Goal: Information Seeking & Learning: Find specific fact

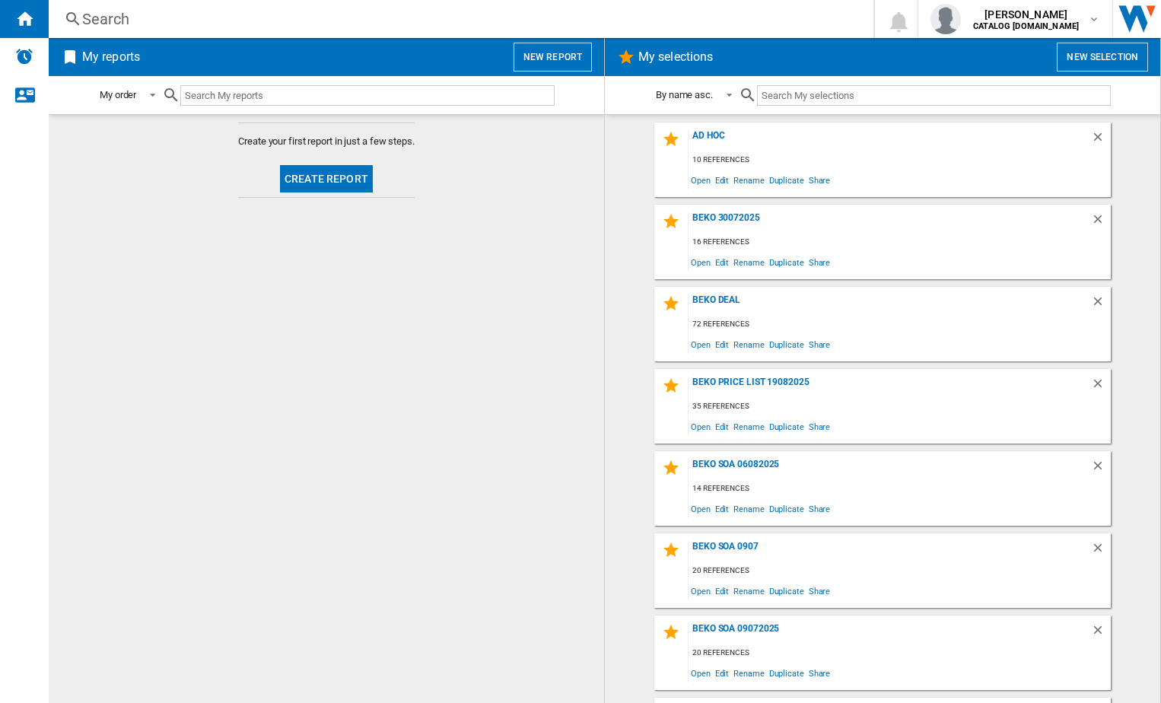
click at [203, 13] on div "Search" at bounding box center [457, 18] width 751 height 21
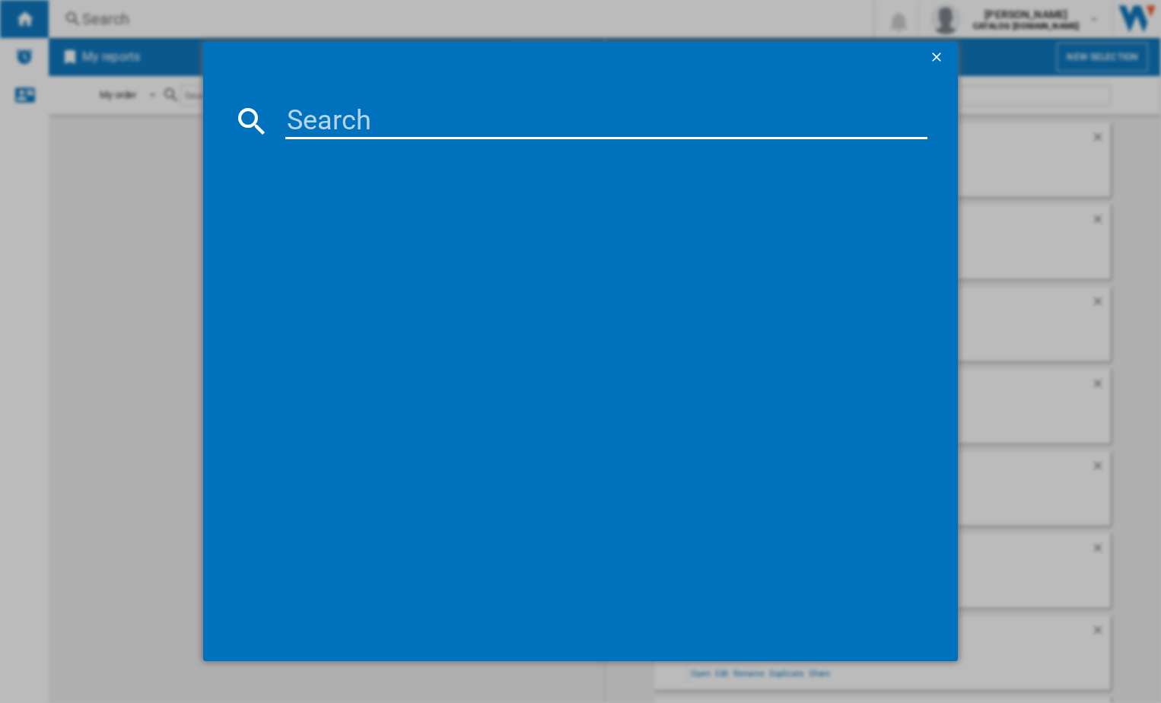
paste input "C YD C72 WWGL [GEOGRAPHIC_DATA]"
type input "C YD C72 WWGL [GEOGRAPHIC_DATA]"
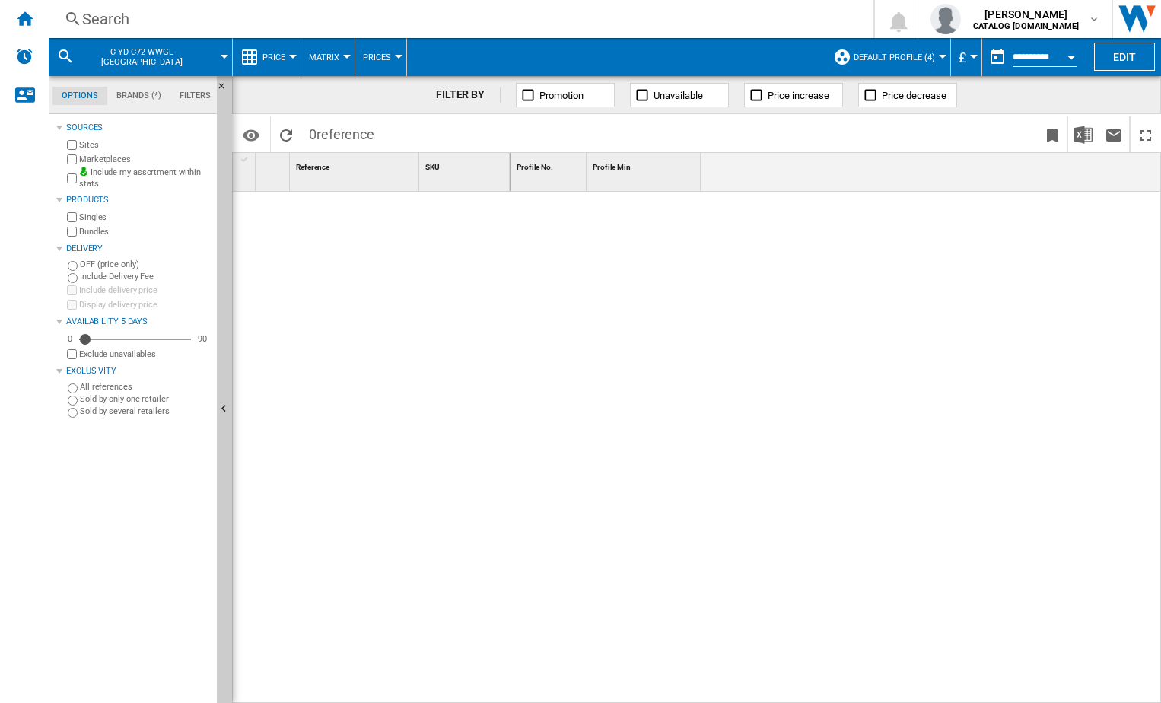
click at [103, 13] on div "Search" at bounding box center [457, 18] width 751 height 21
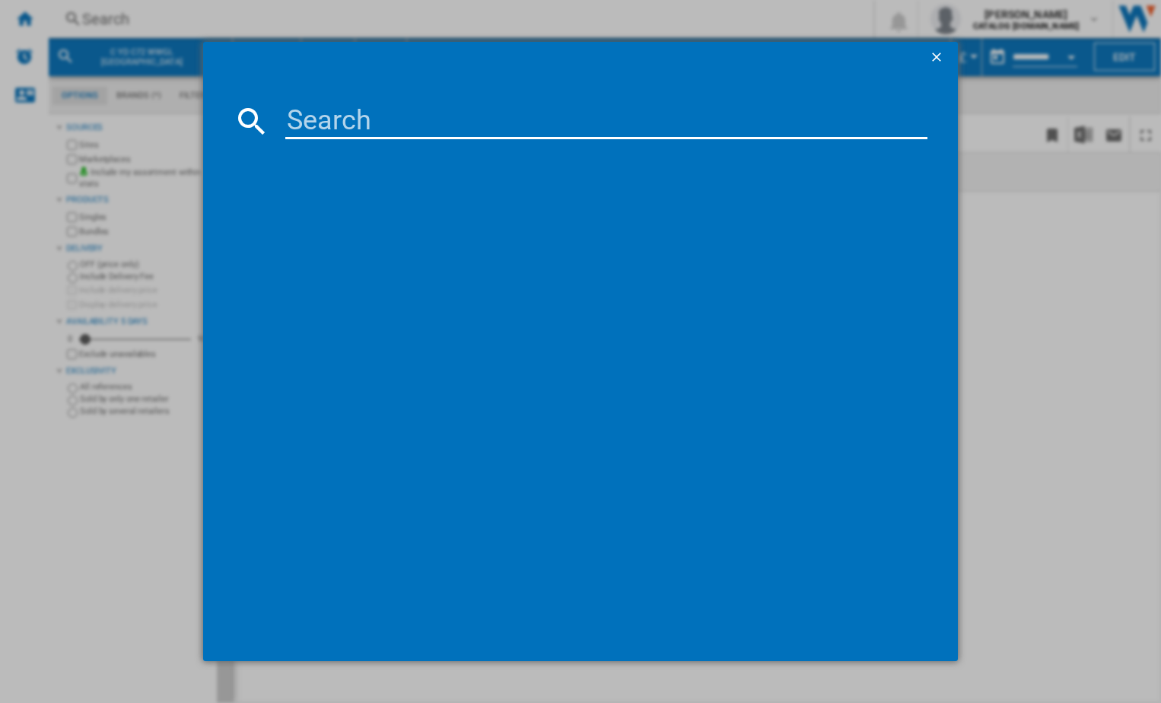
paste input "869991695730"
type input "869991695730"
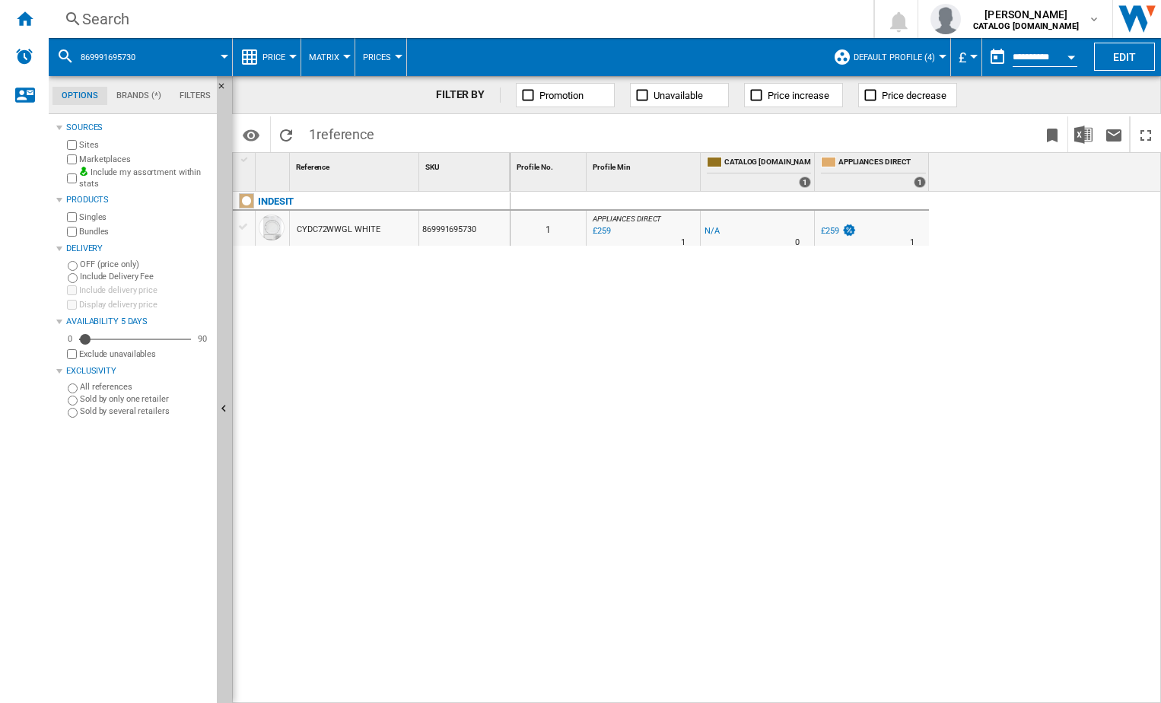
click at [928, 52] on span "Default profile (4)" at bounding box center [893, 57] width 81 height 10
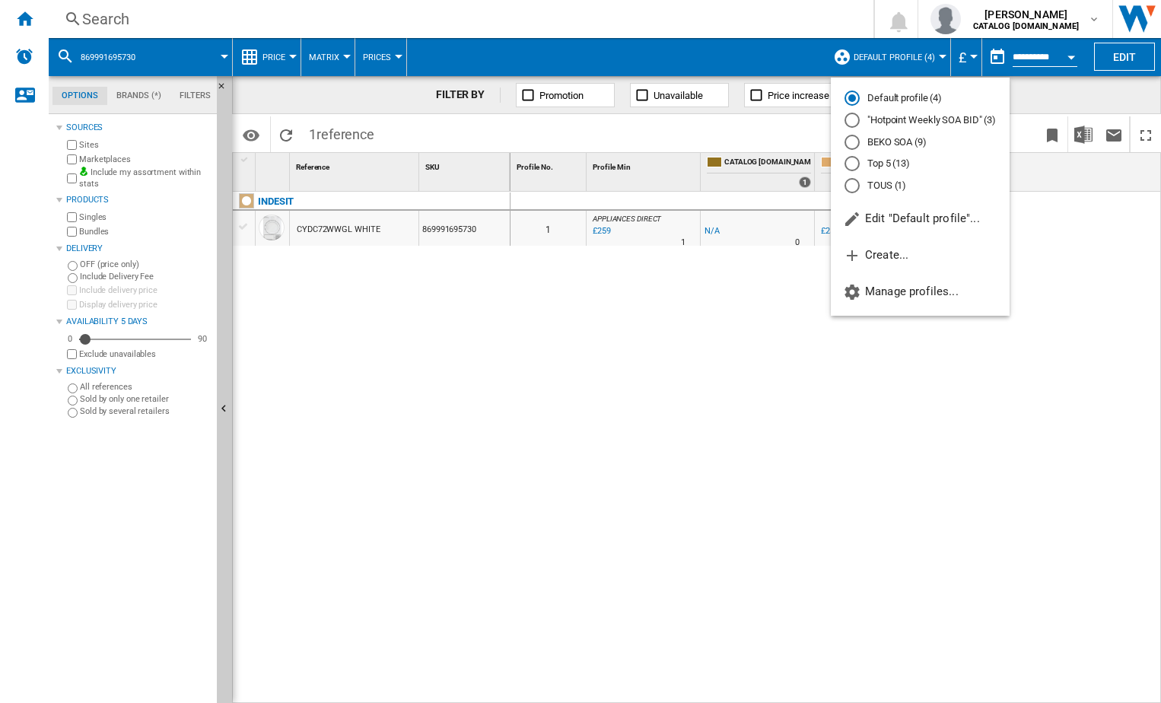
click at [885, 132] on md-radio-group "Default profile (4) "Hotpoint Weekly SOA BID" (3) BEKO SOA (9) Top 5 (13) TOUS …" at bounding box center [920, 141] width 179 height 101
click at [885, 140] on md-radio-button "BEKO SOA (9)" at bounding box center [919, 142] width 151 height 14
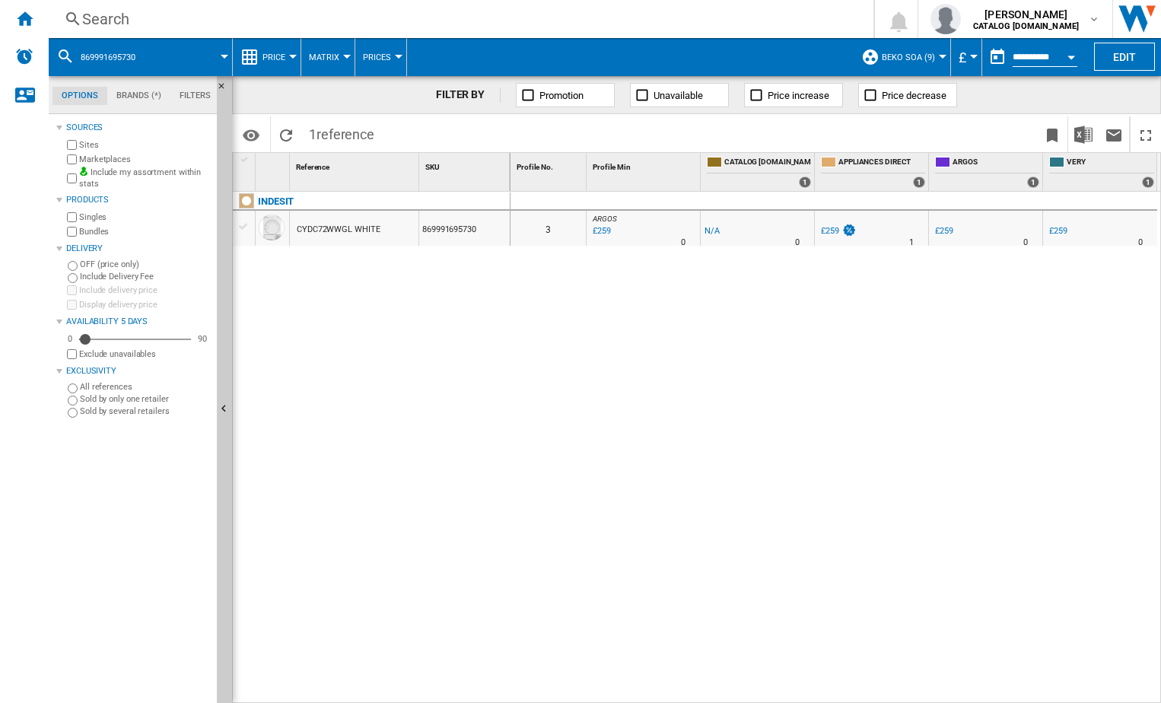
click at [604, 233] on div "£259" at bounding box center [600, 231] width 21 height 15
click at [1061, 230] on div "£259" at bounding box center [1058, 231] width 18 height 10
